Goal: Communication & Community: Answer question/provide support

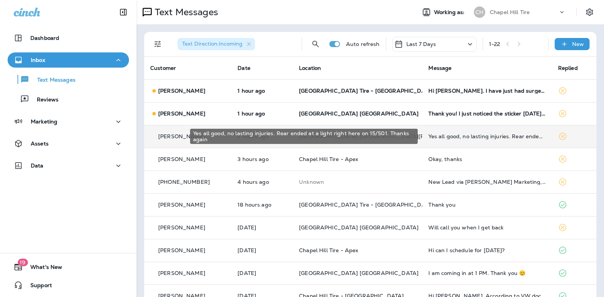
click at [495, 136] on div "Yes all good, no lasting injuries. Rear ended at a light right here on 15/501. …" at bounding box center [487, 136] width 117 height 6
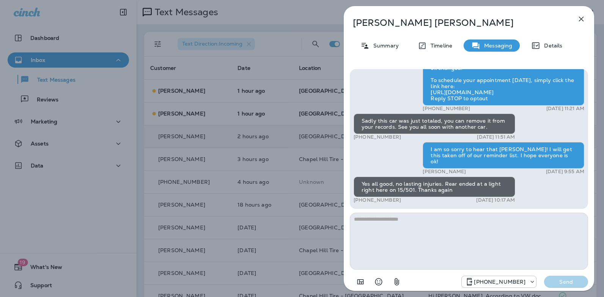
click at [582, 20] on icon "button" at bounding box center [581, 19] width 5 height 5
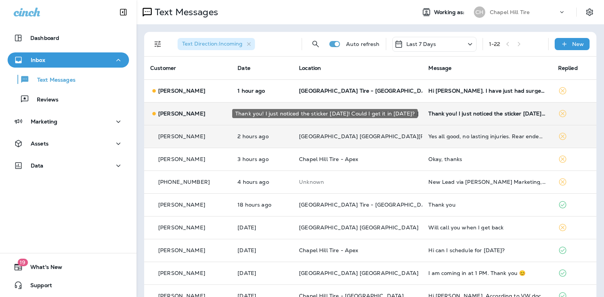
click at [480, 113] on div "Thank you! I just noticed the sticker [DATE]! Could I get it in [DATE]?" at bounding box center [487, 113] width 117 height 6
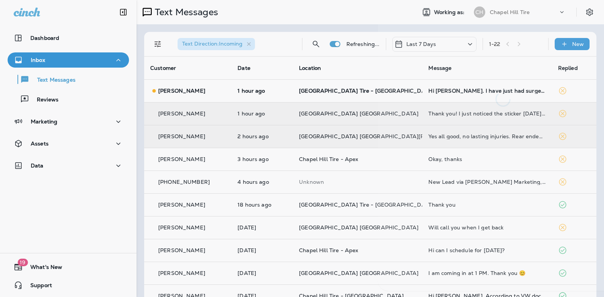
click at [480, 113] on div at bounding box center [503, 148] width 251 height 285
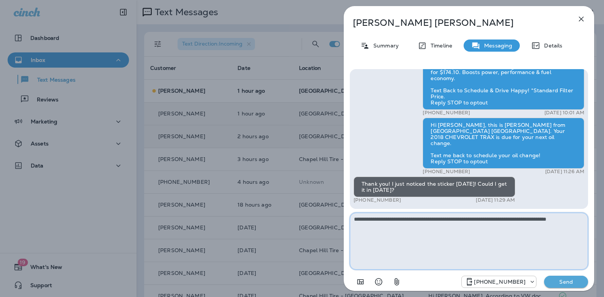
type textarea "**********"
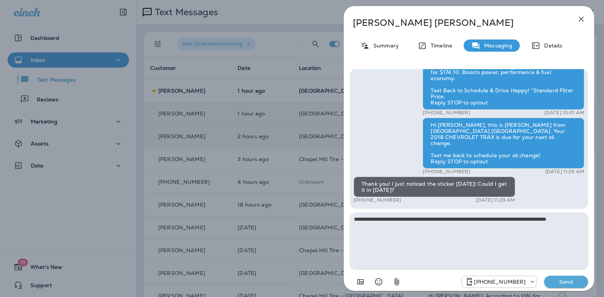
click at [558, 282] on p "Send" at bounding box center [567, 281] width 32 height 7
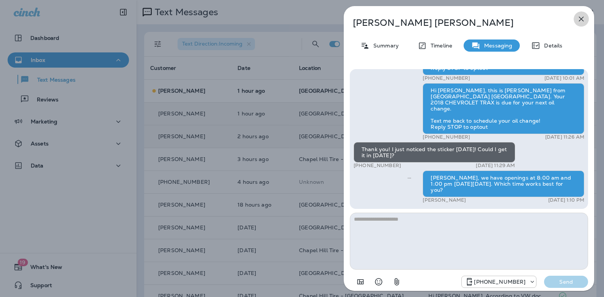
click at [582, 21] on icon "button" at bounding box center [581, 18] width 9 height 9
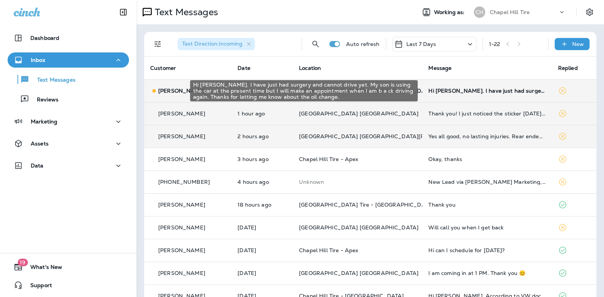
click at [485, 91] on div "Hi [PERSON_NAME]. I have just had surgery and cannot drive yet. My son is using…" at bounding box center [487, 91] width 117 height 6
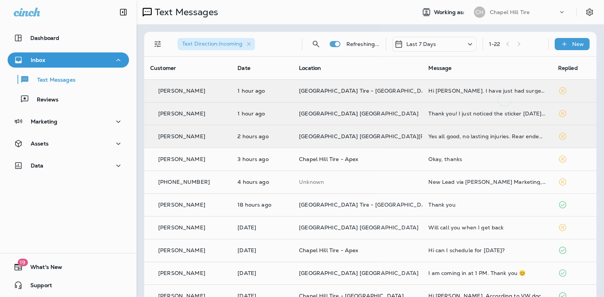
click at [485, 91] on div at bounding box center [505, 56] width 251 height 101
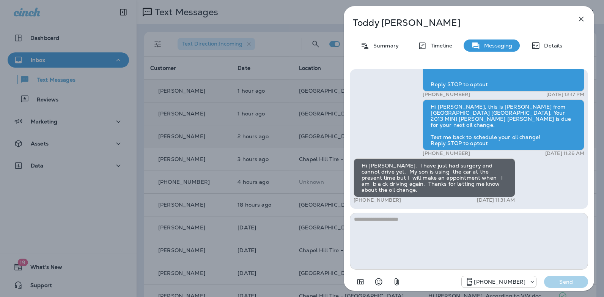
click at [429, 221] on textarea at bounding box center [469, 241] width 238 height 57
type textarea "**********"
click at [570, 279] on p "Send" at bounding box center [567, 281] width 32 height 7
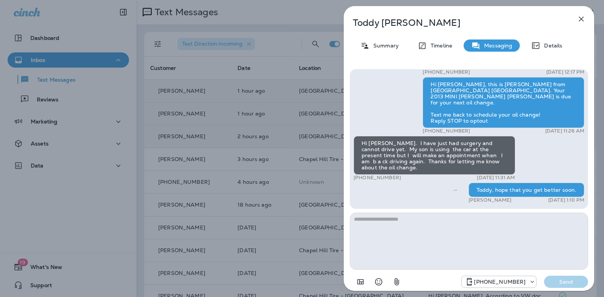
click at [581, 17] on icon "button" at bounding box center [581, 18] width 9 height 9
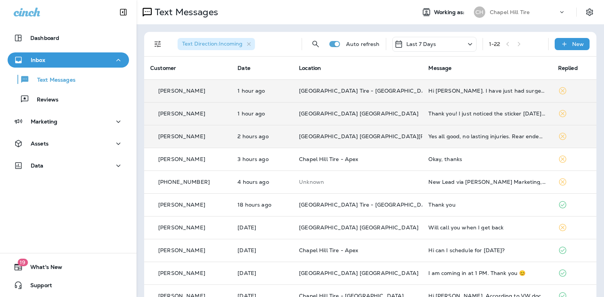
click at [466, 44] on icon at bounding box center [470, 43] width 9 height 9
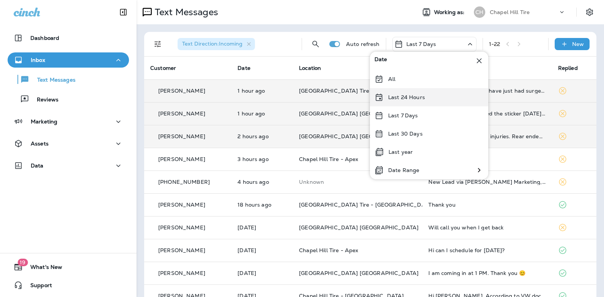
click at [423, 96] on p "Last 24 Hours" at bounding box center [406, 97] width 37 height 6
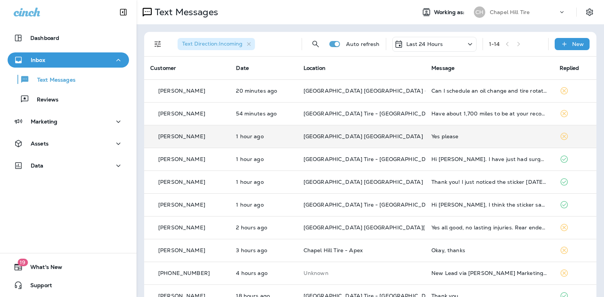
click at [432, 138] on div "Yes please" at bounding box center [490, 136] width 116 height 6
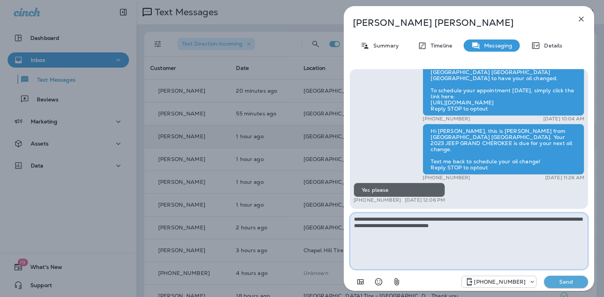
type textarea "**********"
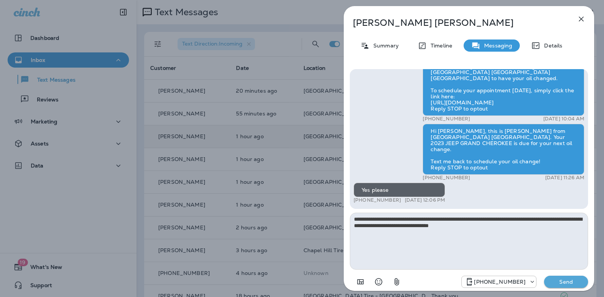
click at [567, 282] on p "Send" at bounding box center [567, 281] width 32 height 7
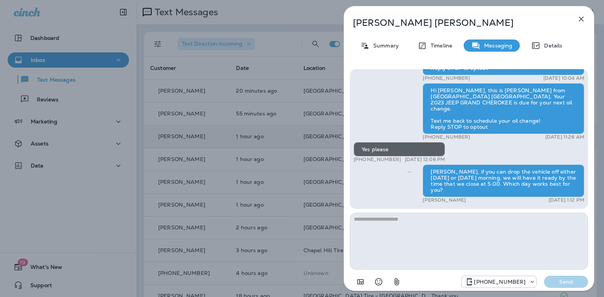
click at [579, 16] on icon "button" at bounding box center [581, 18] width 9 height 9
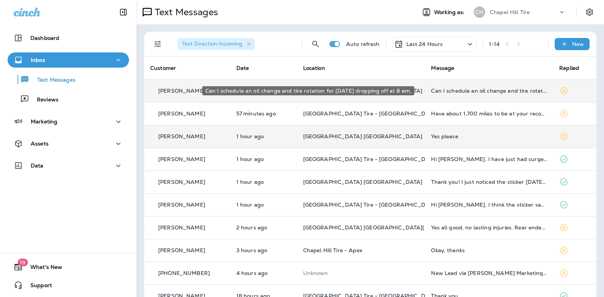
click at [451, 92] on div "Can I schedule an oil change and tire rotation for [DATE] dropping off at 8 am," at bounding box center [489, 91] width 116 height 6
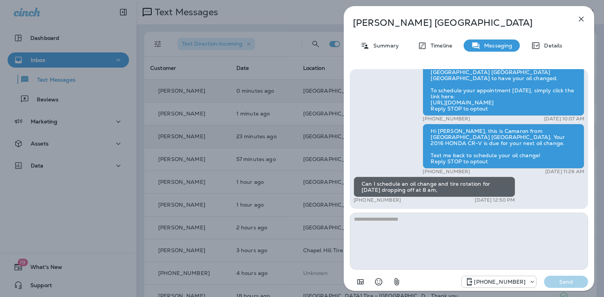
click at [411, 222] on textarea at bounding box center [469, 241] width 238 height 57
drag, startPoint x: 402, startPoint y: 200, endPoint x: 360, endPoint y: 202, distance: 41.8
click at [360, 202] on div "+1 (508) 380-0818 [DATE] 12:50 PM" at bounding box center [435, 200] width 162 height 6
copy p "[PHONE_NUMBER]"
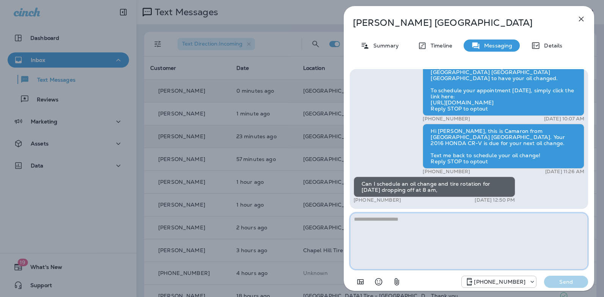
click at [378, 230] on textarea at bounding box center [469, 241] width 238 height 57
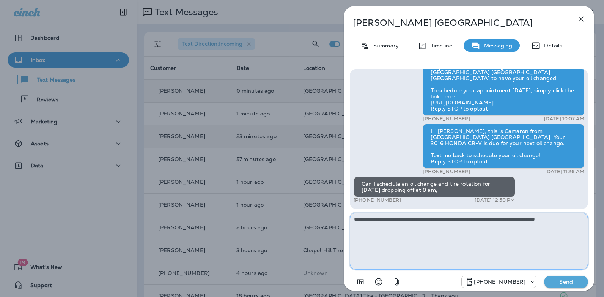
type textarea "**********"
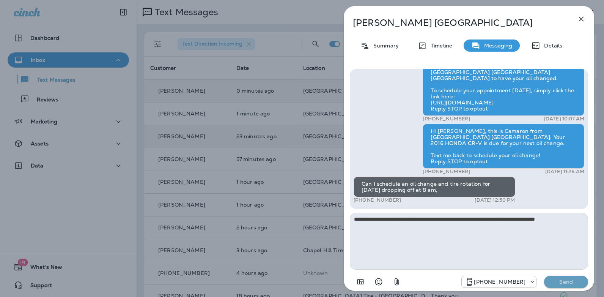
click at [560, 282] on p "Send" at bounding box center [567, 281] width 32 height 7
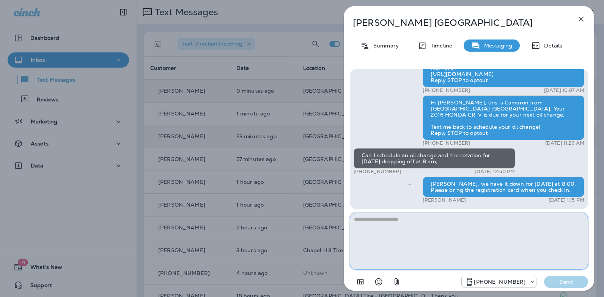
click at [453, 223] on textarea at bounding box center [469, 241] width 238 height 57
type textarea "**********"
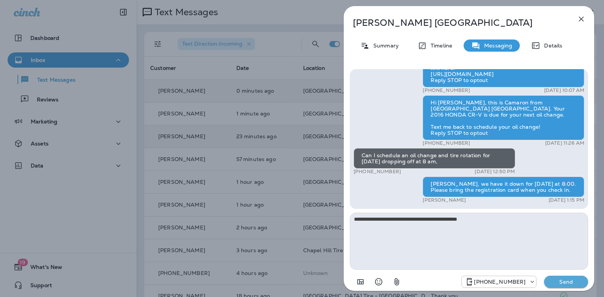
click at [565, 283] on p "Send" at bounding box center [567, 281] width 32 height 7
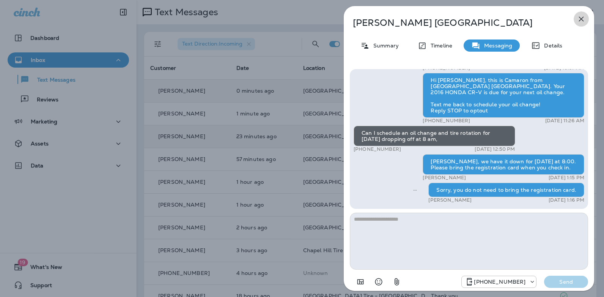
click at [580, 20] on icon "button" at bounding box center [581, 18] width 9 height 9
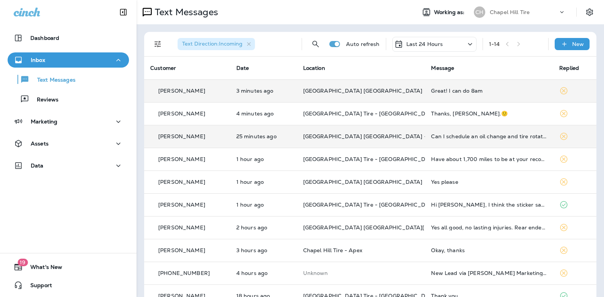
click at [456, 92] on div "Great! I can do 8am" at bounding box center [489, 91] width 116 height 6
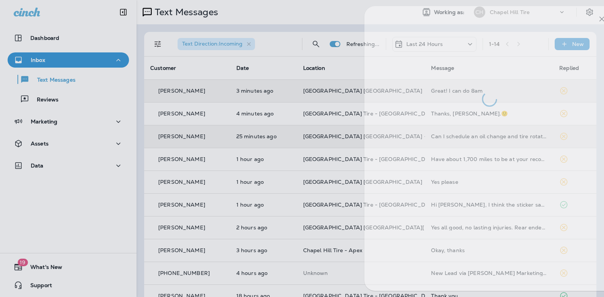
click at [456, 92] on div at bounding box center [490, 56] width 251 height 101
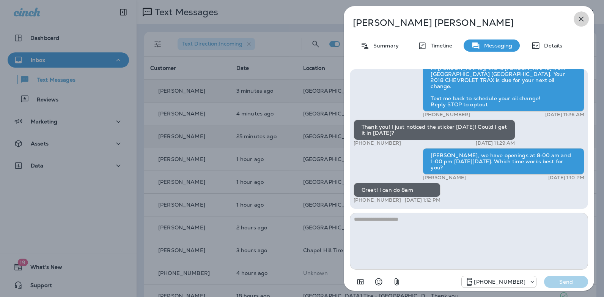
click at [581, 17] on icon "button" at bounding box center [581, 18] width 9 height 9
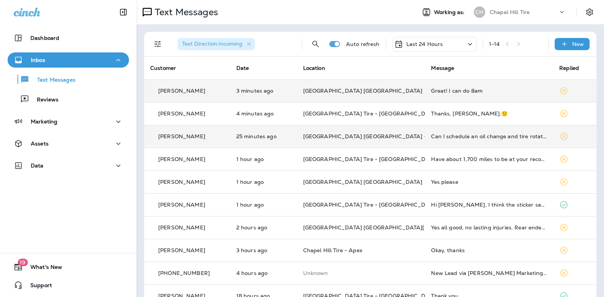
click at [457, 89] on div "Great! I can do 8am" at bounding box center [489, 91] width 116 height 6
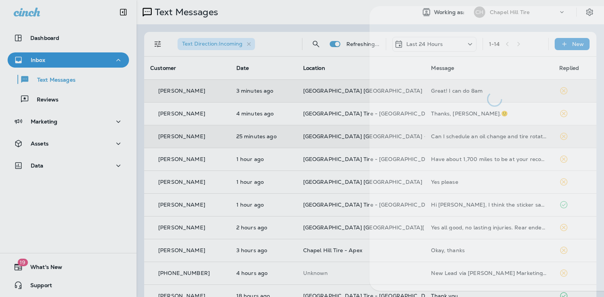
click at [457, 89] on div at bounding box center [495, 56] width 251 height 101
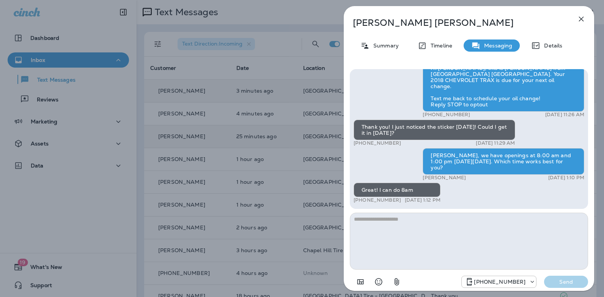
drag, startPoint x: 398, startPoint y: 199, endPoint x: 361, endPoint y: 201, distance: 37.2
click at [361, 201] on div "+1 (616) 560-7545 [DATE] 1:12 PM" at bounding box center [397, 200] width 87 height 6
copy p "[PHONE_NUMBER]"
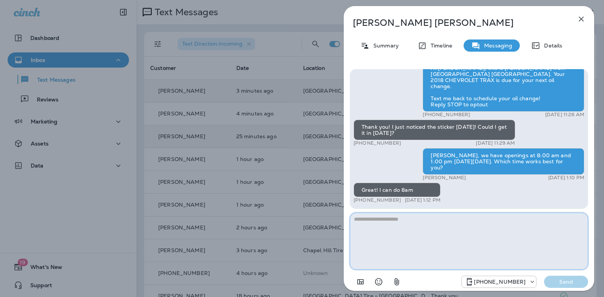
click at [402, 226] on textarea at bounding box center [469, 241] width 238 height 57
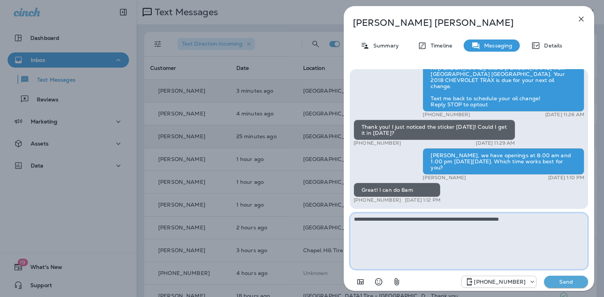
type textarea "**********"
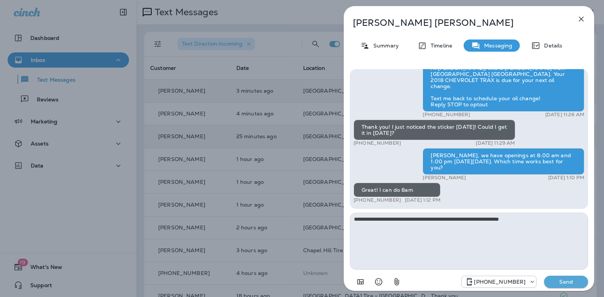
click at [562, 281] on p "Send" at bounding box center [567, 281] width 32 height 7
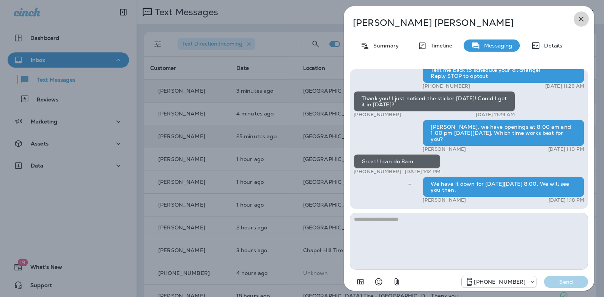
click at [582, 23] on icon "button" at bounding box center [581, 18] width 9 height 9
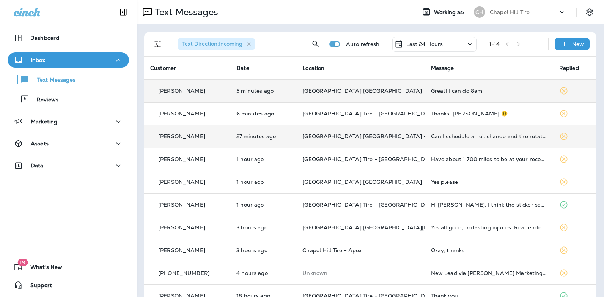
click at [468, 43] on icon at bounding box center [470, 43] width 9 height 9
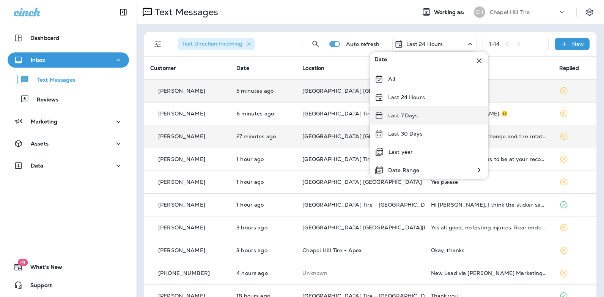
click at [421, 112] on div "Last 7 Days" at bounding box center [429, 115] width 118 height 18
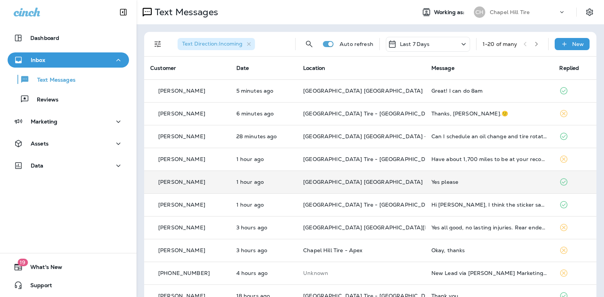
click at [444, 183] on div "Yes please" at bounding box center [490, 182] width 116 height 6
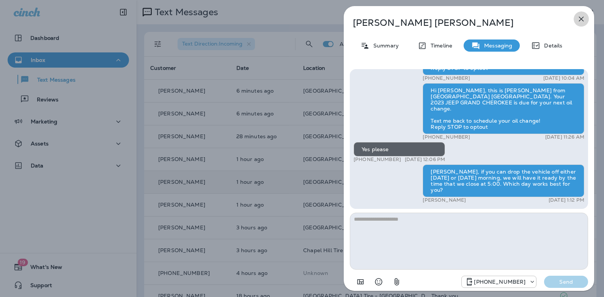
click at [582, 18] on icon "button" at bounding box center [581, 19] width 5 height 5
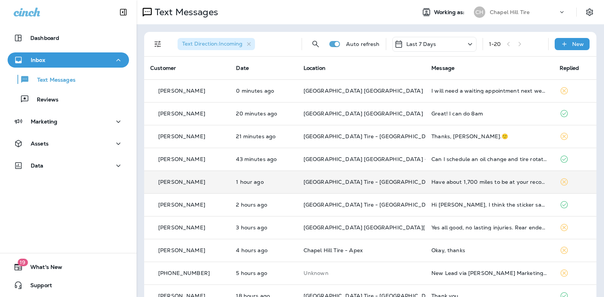
click at [467, 44] on icon at bounding box center [470, 43] width 9 height 9
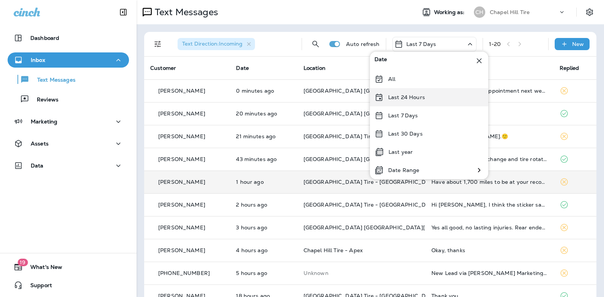
click at [420, 97] on p "Last 24 Hours" at bounding box center [406, 97] width 37 height 6
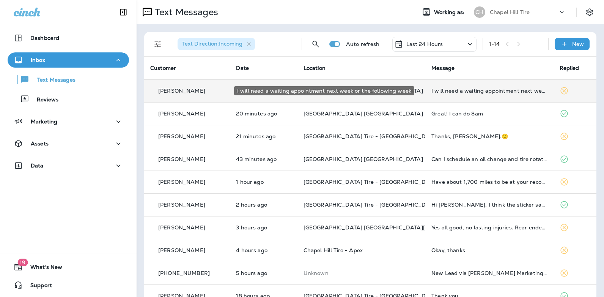
click at [458, 89] on div "I will need a waiting appointment next week or the following week" at bounding box center [490, 91] width 116 height 6
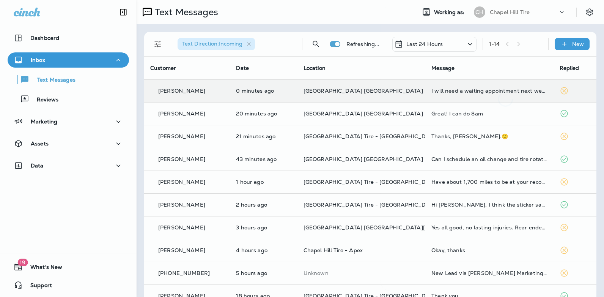
click at [458, 89] on div at bounding box center [505, 56] width 251 height 101
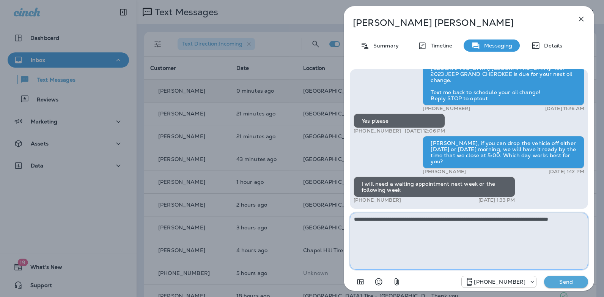
type textarea "**********"
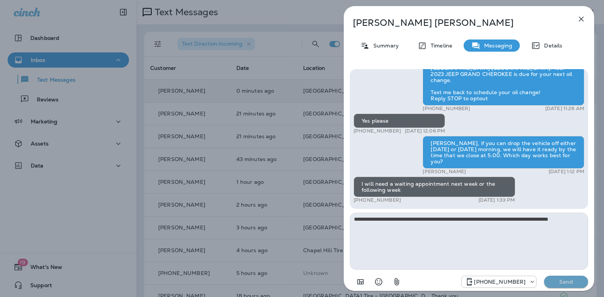
click at [563, 283] on p "Send" at bounding box center [567, 281] width 32 height 7
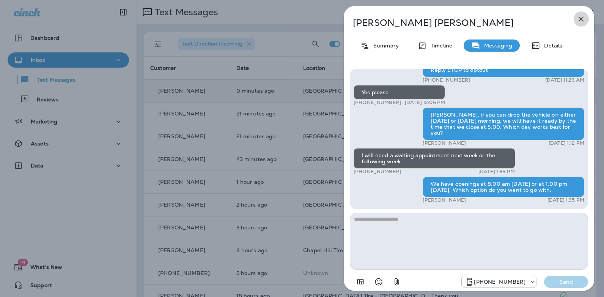
click at [582, 18] on icon "button" at bounding box center [581, 19] width 5 height 5
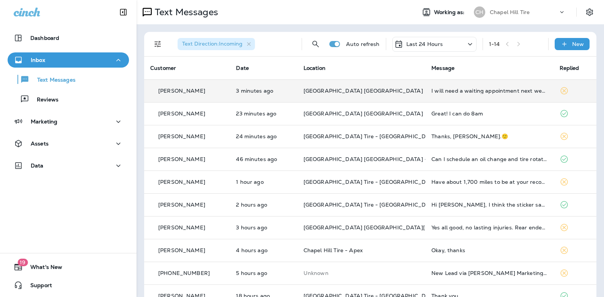
click at [466, 43] on icon at bounding box center [470, 43] width 9 height 9
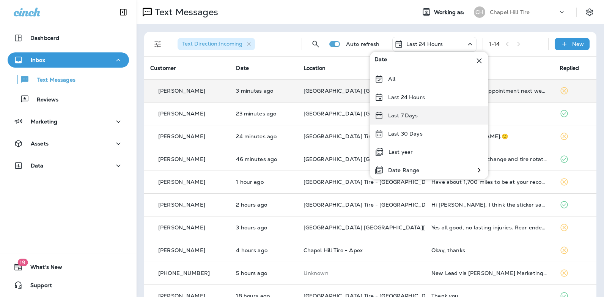
click at [406, 112] on p "Last 7 Days" at bounding box center [403, 115] width 30 height 6
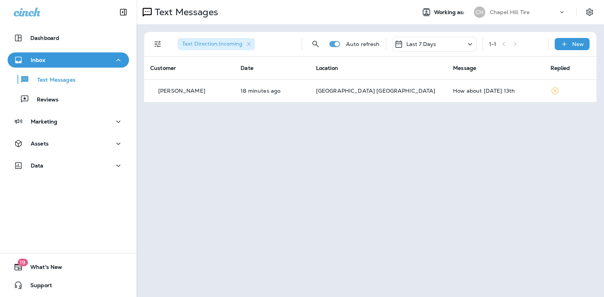
click at [472, 42] on icon at bounding box center [470, 43] width 9 height 9
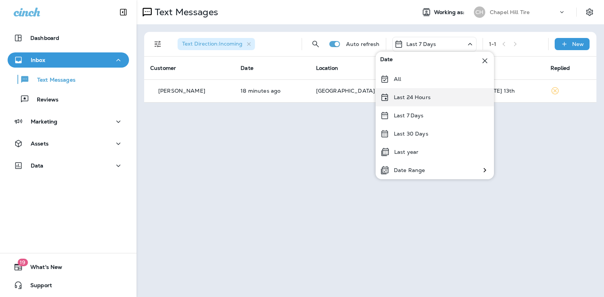
click at [442, 101] on div "Last 24 Hours" at bounding box center [435, 97] width 118 height 18
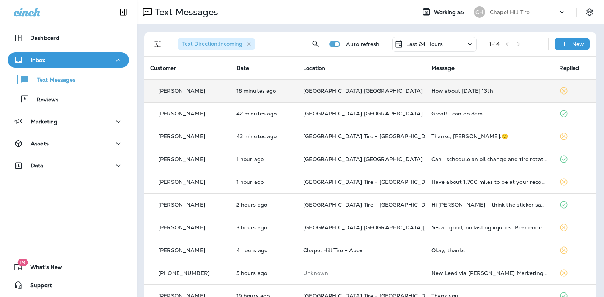
click at [470, 91] on div "How about [DATE] 13th" at bounding box center [490, 91] width 116 height 6
click at [470, 91] on div at bounding box center [505, 56] width 251 height 101
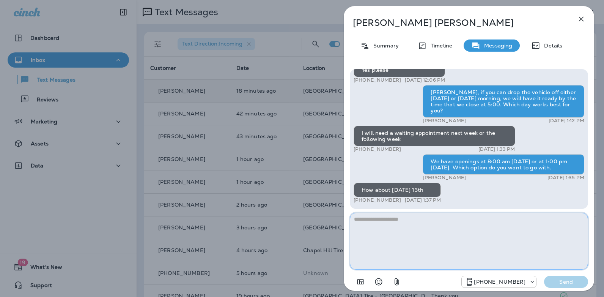
click at [392, 223] on textarea at bounding box center [469, 241] width 238 height 57
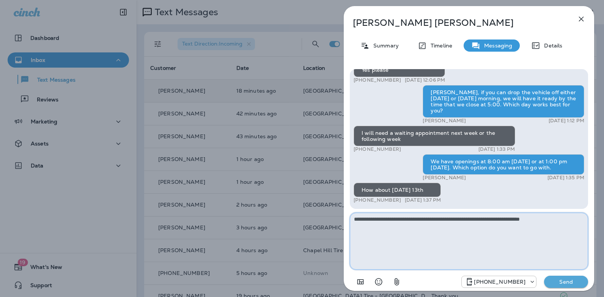
type textarea "**********"
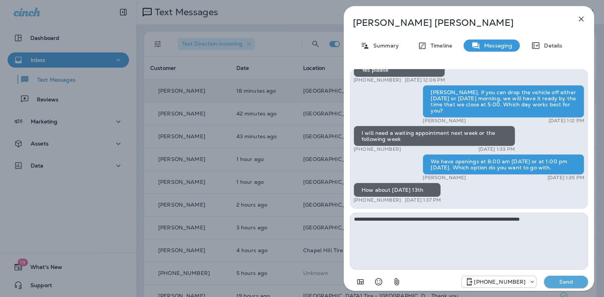
click at [578, 284] on p "Send" at bounding box center [567, 281] width 32 height 7
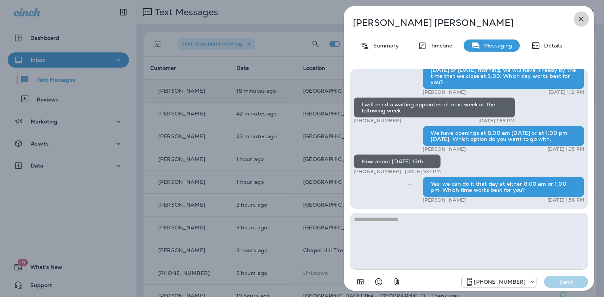
click at [581, 21] on icon "button" at bounding box center [581, 18] width 9 height 9
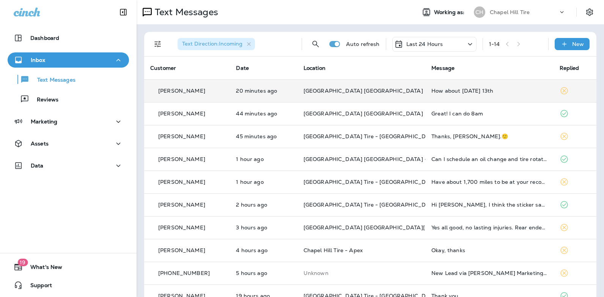
click at [466, 44] on icon at bounding box center [470, 43] width 9 height 9
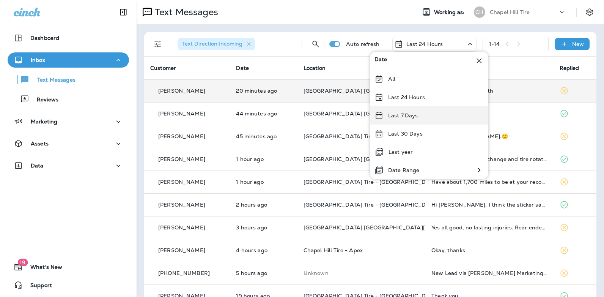
click at [420, 115] on div "Last 7 Days" at bounding box center [429, 115] width 118 height 18
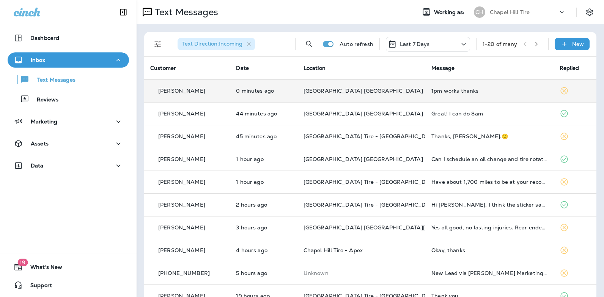
click at [445, 90] on div "1pm works thanks" at bounding box center [490, 91] width 116 height 6
click at [445, 90] on div at bounding box center [505, 56] width 251 height 101
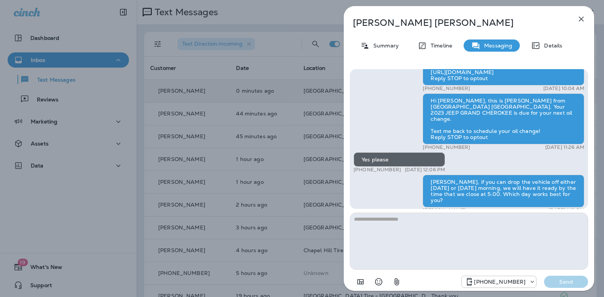
scroll to position [-136, 0]
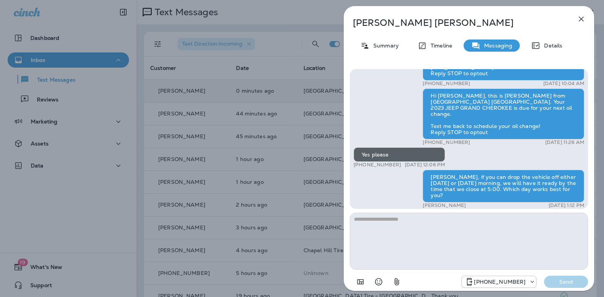
drag, startPoint x: 395, startPoint y: 170, endPoint x: 361, endPoint y: 172, distance: 34.6
click at [361, 168] on div "+1 (919) 949-1585 [DATE] 12:06 PM" at bounding box center [400, 165] width 92 height 6
copy p "[PHONE_NUMBER]"
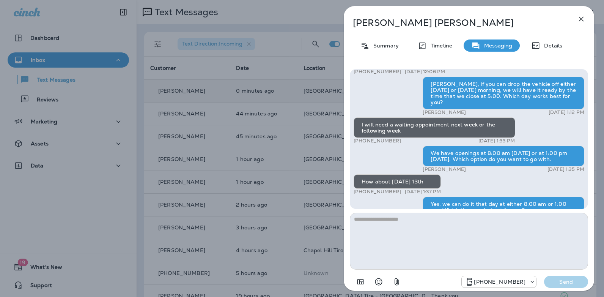
scroll to position [0, 0]
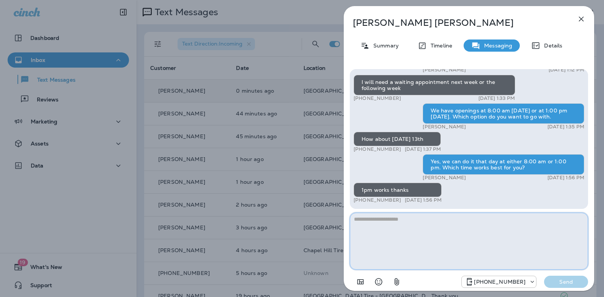
click at [409, 219] on textarea at bounding box center [469, 241] width 238 height 57
type textarea "**********"
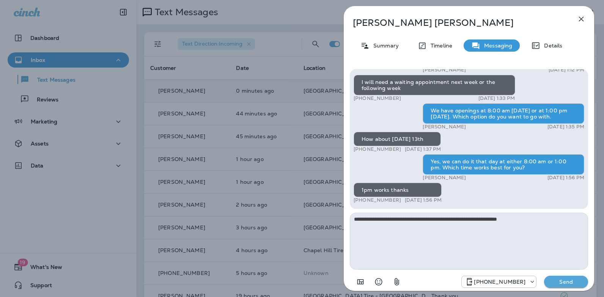
click at [563, 282] on p "Send" at bounding box center [567, 281] width 32 height 7
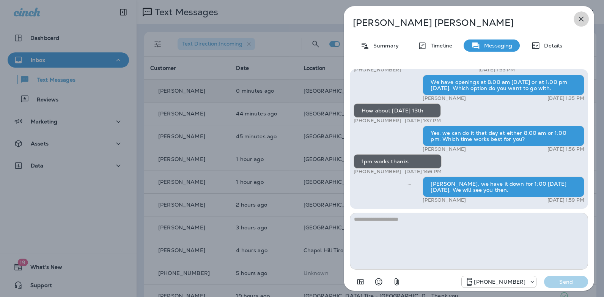
click at [582, 16] on icon "button" at bounding box center [581, 18] width 9 height 9
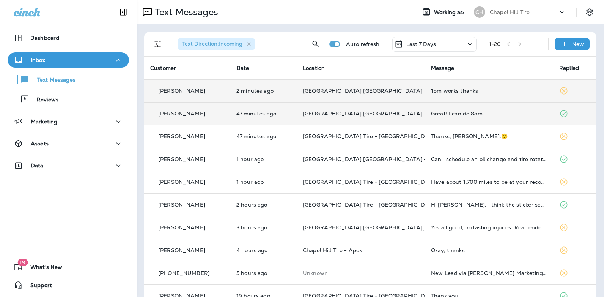
click at [475, 114] on div "Great! I can do 8am" at bounding box center [489, 113] width 116 height 6
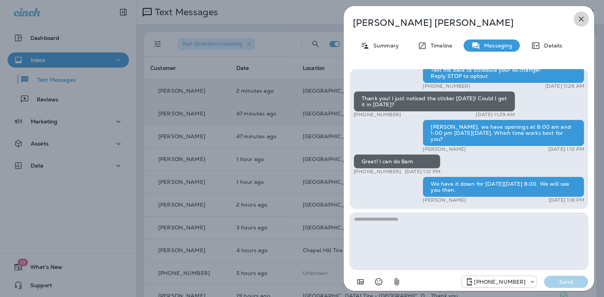
click at [582, 19] on icon "button" at bounding box center [581, 19] width 5 height 5
